Goal: Obtain resource: Download file/media

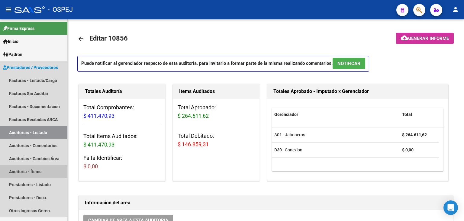
click at [31, 171] on link "Auditoría - Ítems" at bounding box center [33, 171] width 67 height 13
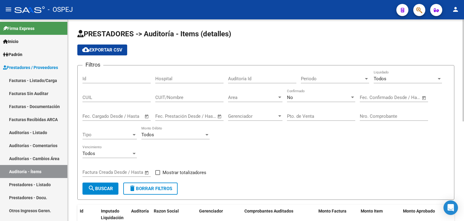
click at [206, 97] on input "CUIT/Nombre" at bounding box center [189, 97] width 68 height 5
type input "pridelsa"
click at [259, 99] on span "Area" at bounding box center [252, 97] width 49 height 5
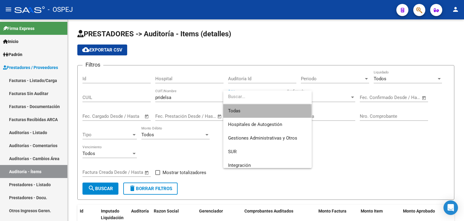
click at [244, 112] on span "Todas" at bounding box center [267, 111] width 79 height 14
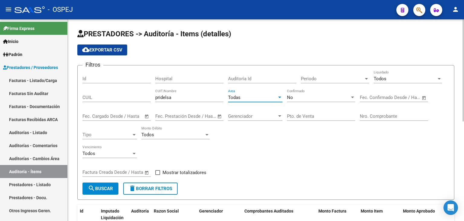
click at [146, 116] on span "Open calendar" at bounding box center [147, 116] width 15 height 15
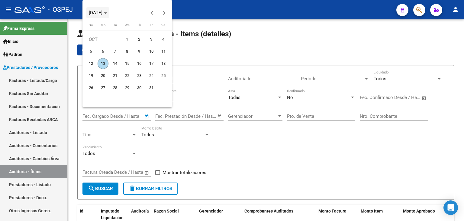
click at [107, 13] on icon "Choose month and year" at bounding box center [105, 13] width 3 height 2
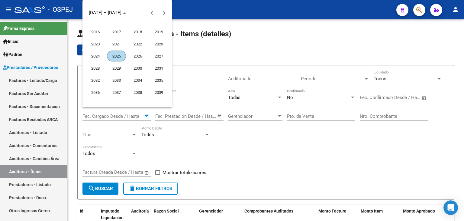
click at [119, 54] on span "2025" at bounding box center [116, 56] width 19 height 11
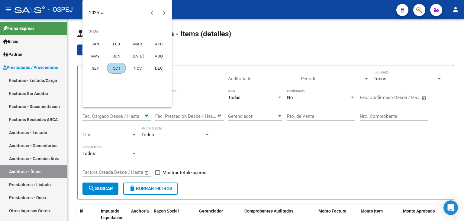
click at [97, 44] on span "JAN" at bounding box center [95, 43] width 19 height 11
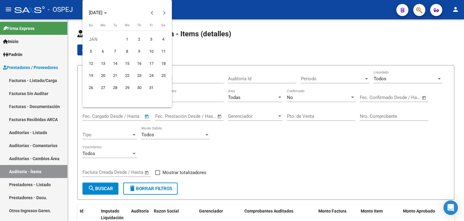
click at [128, 40] on span "1" at bounding box center [127, 39] width 11 height 11
type input "[DATE]"
click at [107, 13] on polygon "Choose month and year" at bounding box center [105, 13] width 3 height 2
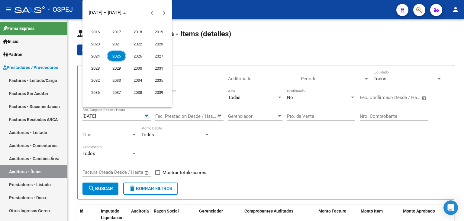
click at [121, 54] on span "2025" at bounding box center [116, 56] width 19 height 11
click at [120, 68] on span "OCT" at bounding box center [116, 68] width 19 height 11
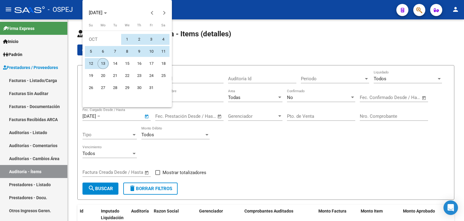
click at [104, 61] on span "13" at bounding box center [103, 63] width 11 height 11
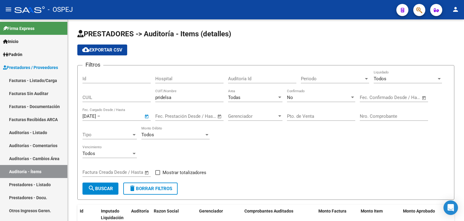
type input "[DATE]"
click at [90, 187] on mat-icon "search" at bounding box center [91, 187] width 7 height 7
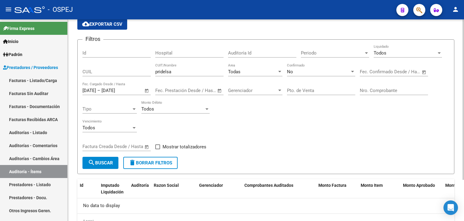
scroll to position [30, 0]
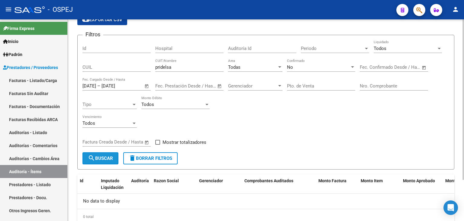
click at [98, 160] on button "search Buscar" at bounding box center [101, 158] width 36 height 12
click at [311, 70] on div "No Confirmado" at bounding box center [321, 65] width 68 height 13
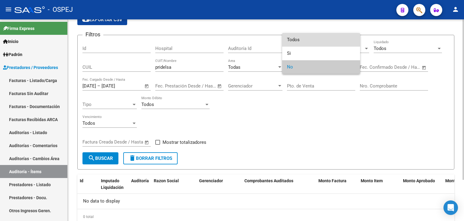
drag, startPoint x: 301, startPoint y: 40, endPoint x: 225, endPoint y: 87, distance: 89.2
click at [301, 40] on span "Todos" at bounding box center [321, 40] width 68 height 14
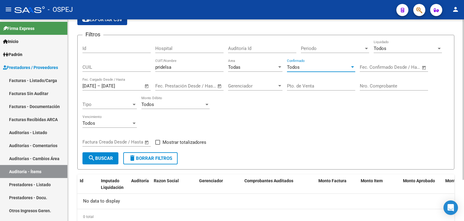
click at [110, 160] on span "search Buscar" at bounding box center [100, 157] width 25 height 5
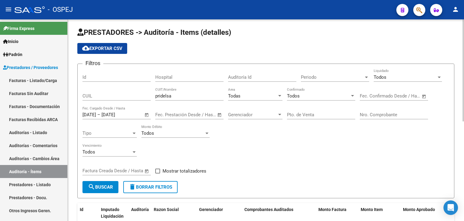
scroll to position [0, 0]
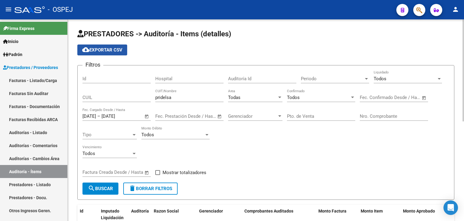
click at [104, 52] on span "cloud_download Exportar CSV" at bounding box center [102, 49] width 40 height 5
drag, startPoint x: 176, startPoint y: 98, endPoint x: 141, endPoint y: 96, distance: 35.4
click at [140, 96] on div "Filtros Id Hospital Auditoría Id Periodo Periodo Todos Liquidado CUIL pridelsa …" at bounding box center [266, 126] width 367 height 112
type input "banfield"
click at [103, 188] on span "search Buscar" at bounding box center [100, 188] width 25 height 5
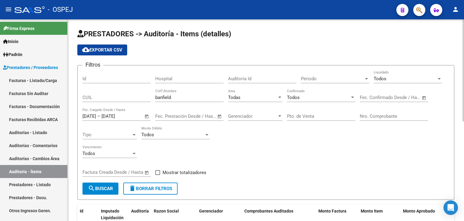
click at [108, 50] on span "cloud_download Exportar CSV" at bounding box center [102, 49] width 40 height 5
click at [95, 117] on input "[DATE]" at bounding box center [90, 115] width 14 height 5
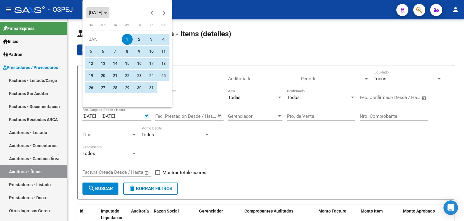
click at [107, 14] on span "[DATE]" at bounding box center [98, 13] width 18 height 4
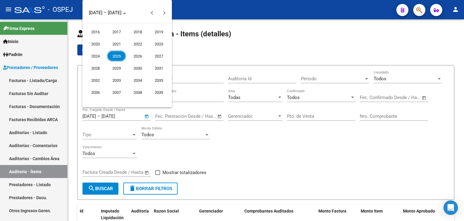
click at [91, 58] on span "2024" at bounding box center [95, 56] width 19 height 11
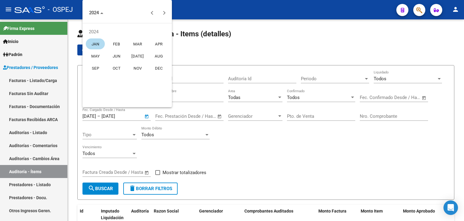
click at [95, 43] on span "JAN" at bounding box center [95, 43] width 19 height 11
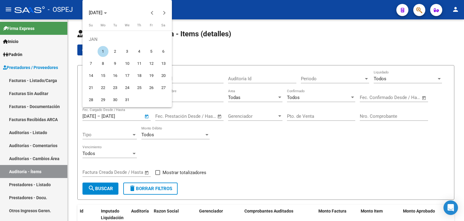
click at [101, 50] on span "1" at bounding box center [103, 51] width 11 height 11
type input "[DATE]"
click at [109, 15] on span "Choose month and year" at bounding box center [97, 12] width 23 height 15
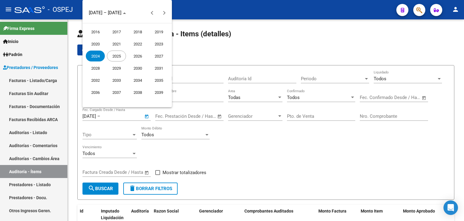
click at [93, 57] on span "2024" at bounding box center [95, 56] width 19 height 11
click at [157, 70] on span "DEC" at bounding box center [158, 68] width 19 height 11
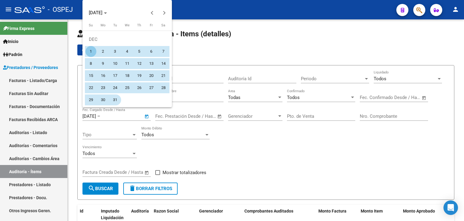
click at [116, 97] on span "31" at bounding box center [115, 99] width 11 height 11
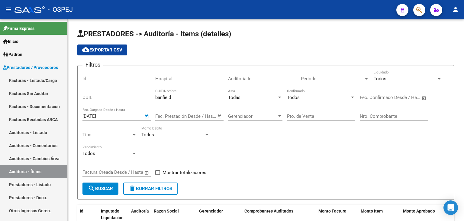
type input "[DATE]"
click at [109, 190] on button "search Buscar" at bounding box center [101, 188] width 36 height 12
click at [107, 52] on span "cloud_download Exportar CSV" at bounding box center [102, 49] width 40 height 5
drag, startPoint x: 182, startPoint y: 97, endPoint x: 142, endPoint y: 93, distance: 41.0
click at [142, 93] on div "Filtros Id Hospital Auditoría Id Periodo Periodo Todos Liquidado CUIL banfield …" at bounding box center [266, 126] width 367 height 112
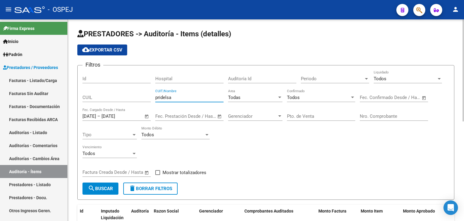
type input "pridelsa"
click at [99, 187] on span "search Buscar" at bounding box center [100, 188] width 25 height 5
click at [104, 49] on span "cloud_download Exportar CSV" at bounding box center [102, 49] width 40 height 5
